Goal: Navigation & Orientation: Find specific page/section

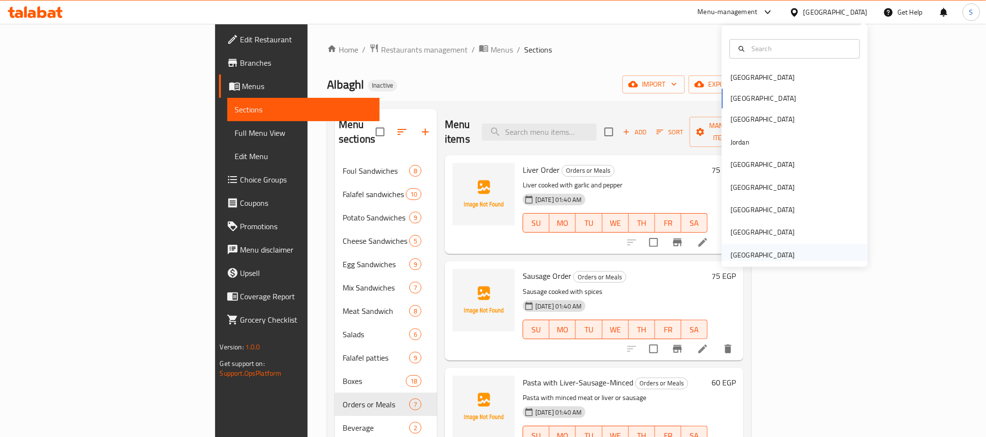
click at [752, 250] on div "[GEOGRAPHIC_DATA]" at bounding box center [762, 255] width 64 height 11
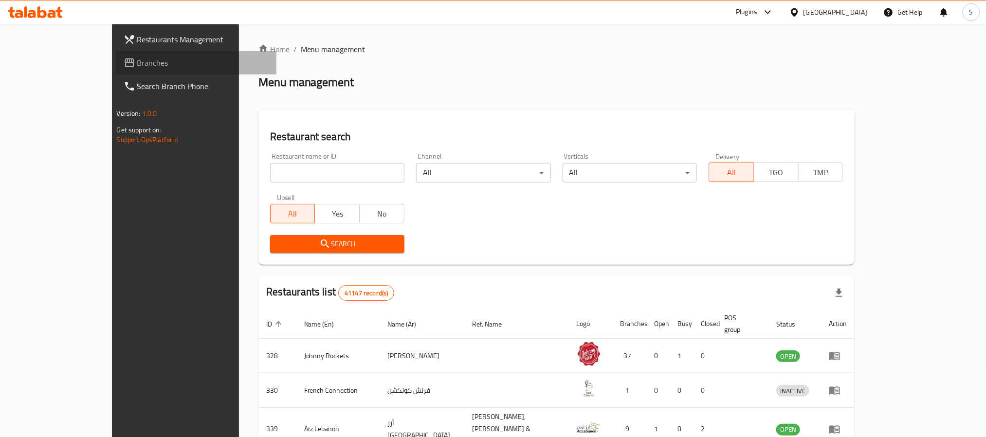
click at [137, 61] on span "Branches" at bounding box center [202, 63] width 131 height 12
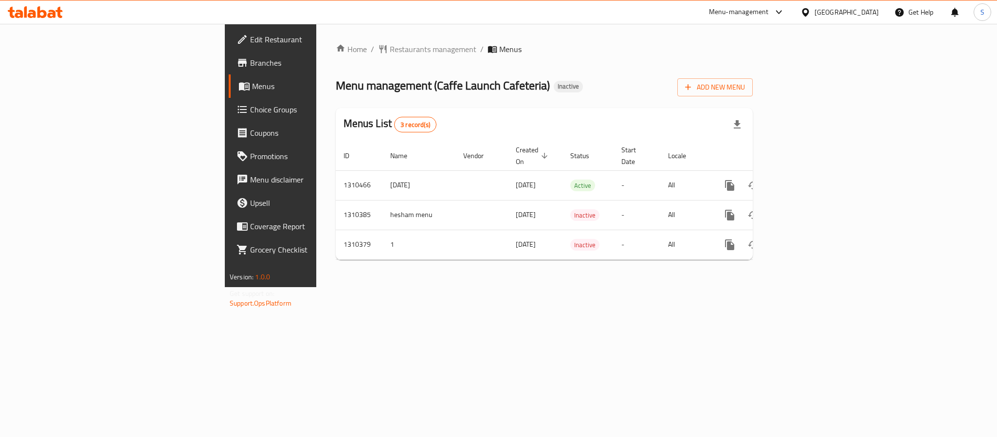
click at [469, 56] on div "Home / Restaurants management / Menus Menu management ( Caffe Launch Cafeteria …" at bounding box center [544, 155] width 417 height 224
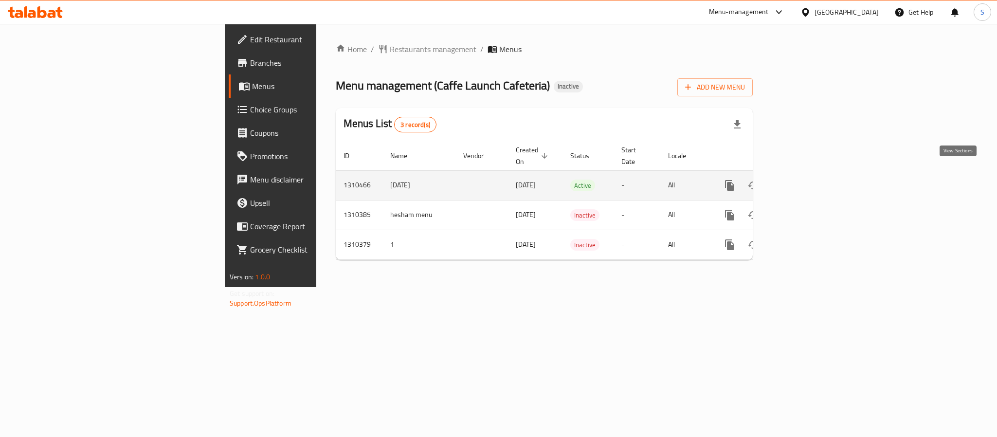
click at [812, 177] on link "enhanced table" at bounding box center [799, 185] width 23 height 23
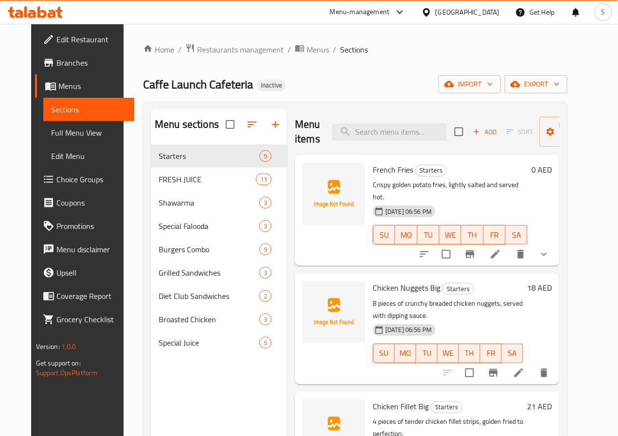
click at [458, 8] on div "[GEOGRAPHIC_DATA]" at bounding box center [468, 12] width 64 height 11
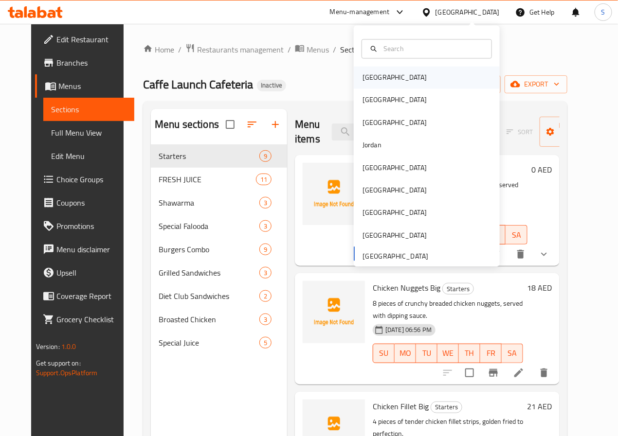
click at [398, 79] on div "[GEOGRAPHIC_DATA]" at bounding box center [427, 78] width 146 height 22
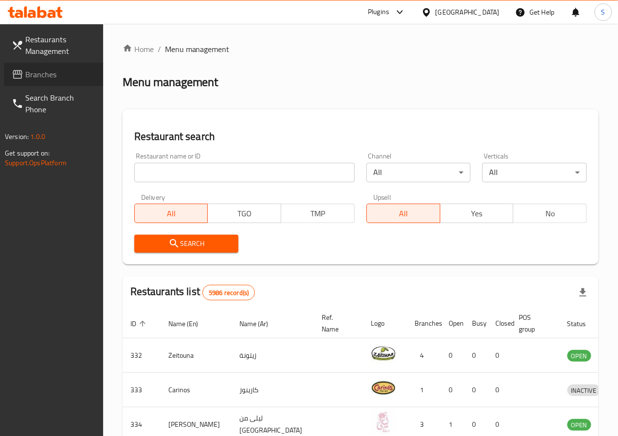
click at [57, 69] on span "Branches" at bounding box center [60, 75] width 70 height 12
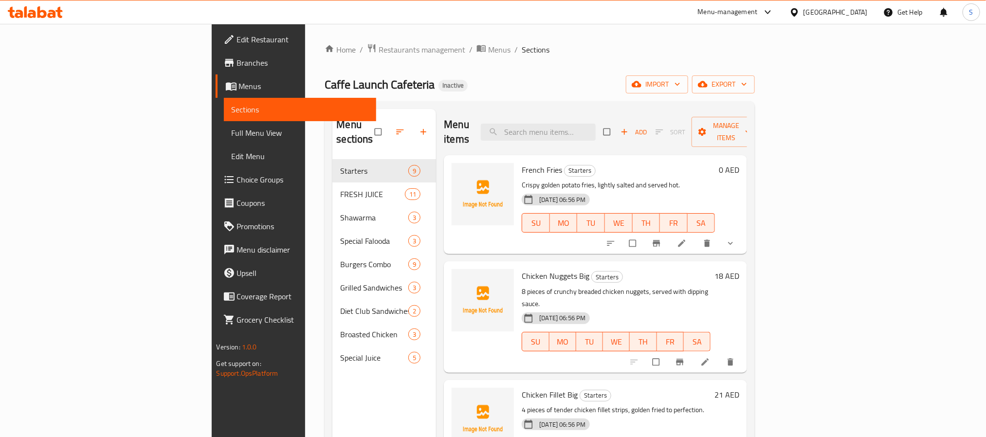
click at [465, 71] on div "Home / Restaurants management / Menus / Sections Caffe Launch Cafeteria Inactiv…" at bounding box center [540, 298] width 430 height 510
